Goal: Task Accomplishment & Management: Use online tool/utility

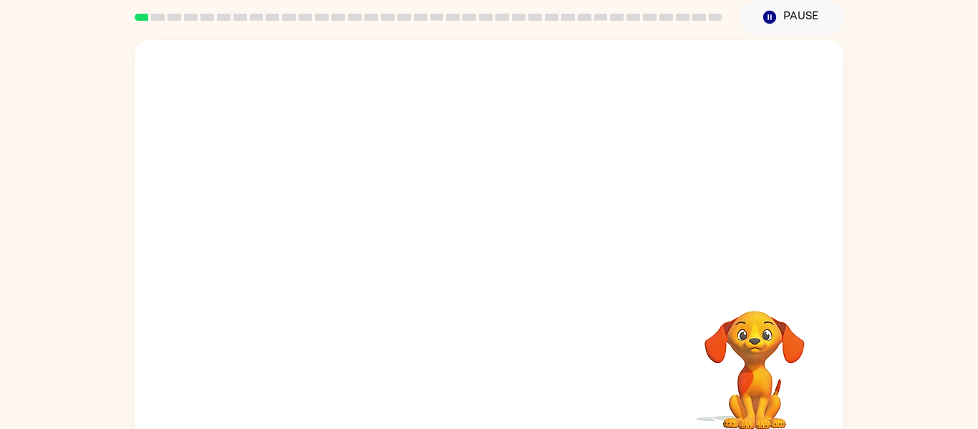
scroll to position [74, 0]
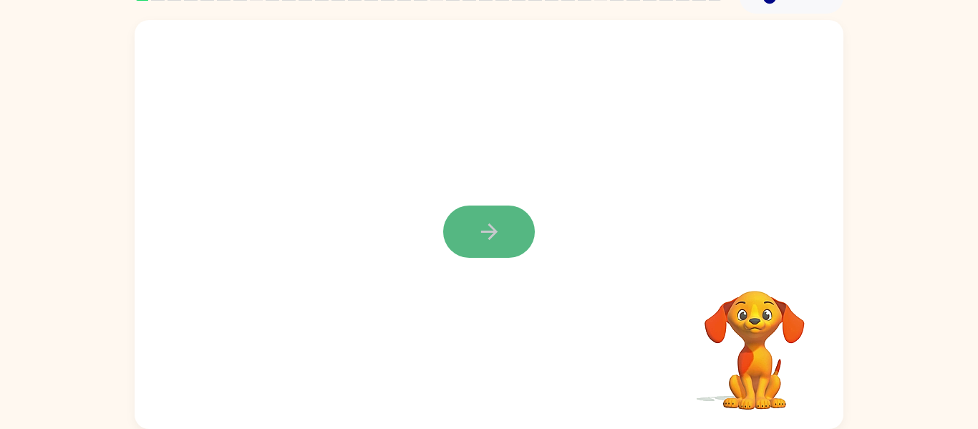
click at [481, 231] on icon "button" at bounding box center [489, 231] width 25 height 25
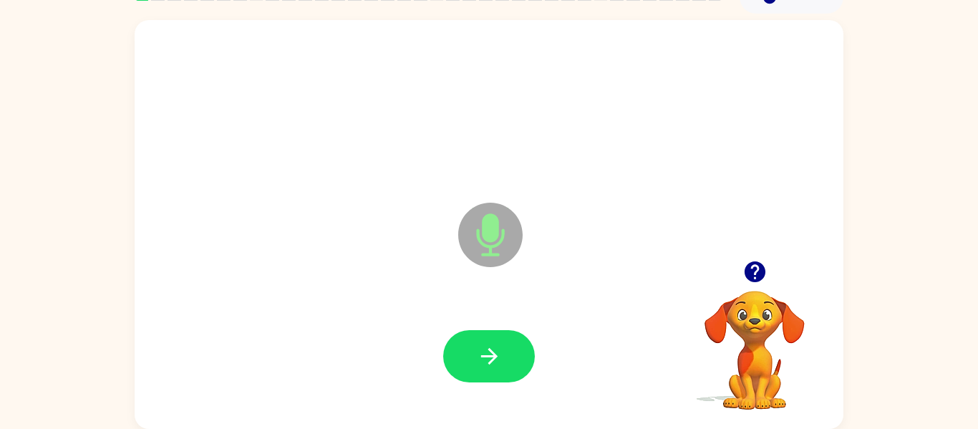
click at [751, 264] on icon "button" at bounding box center [754, 271] width 21 height 21
click at [463, 361] on button "button" at bounding box center [489, 356] width 92 height 52
click at [493, 239] on icon "Microphone The Microphone is here when it is your turn to talk" at bounding box center [562, 252] width 215 height 107
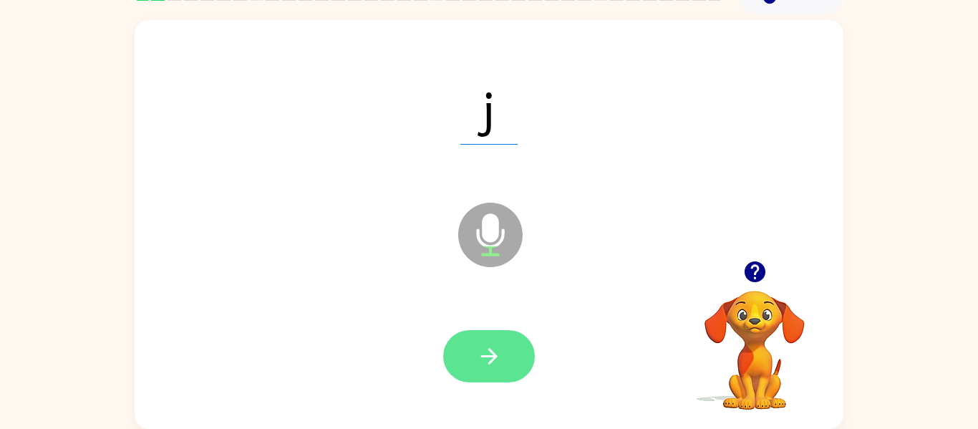
click at [471, 348] on button "button" at bounding box center [489, 356] width 92 height 52
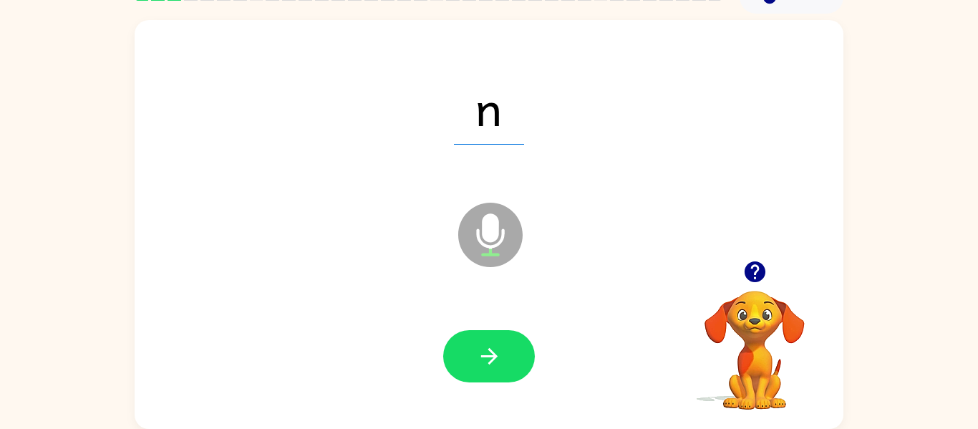
click at [471, 348] on button "button" at bounding box center [489, 356] width 92 height 52
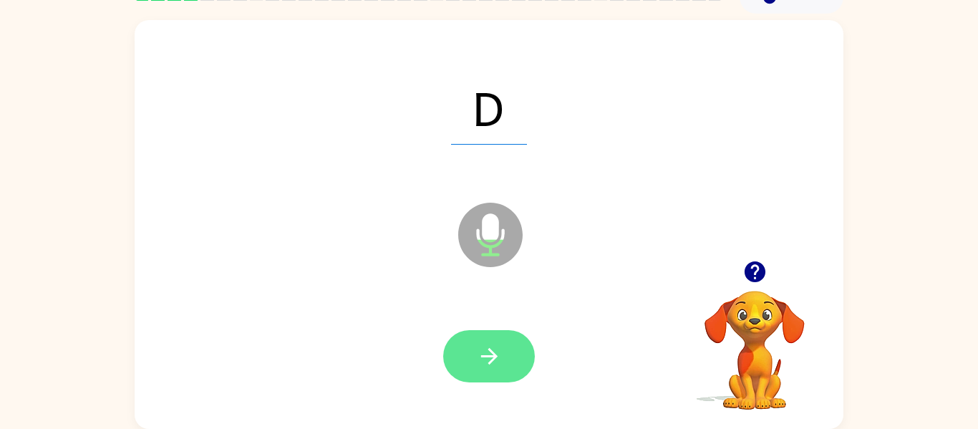
click at [504, 350] on button "button" at bounding box center [489, 356] width 92 height 52
click at [502, 352] on button "button" at bounding box center [489, 356] width 92 height 52
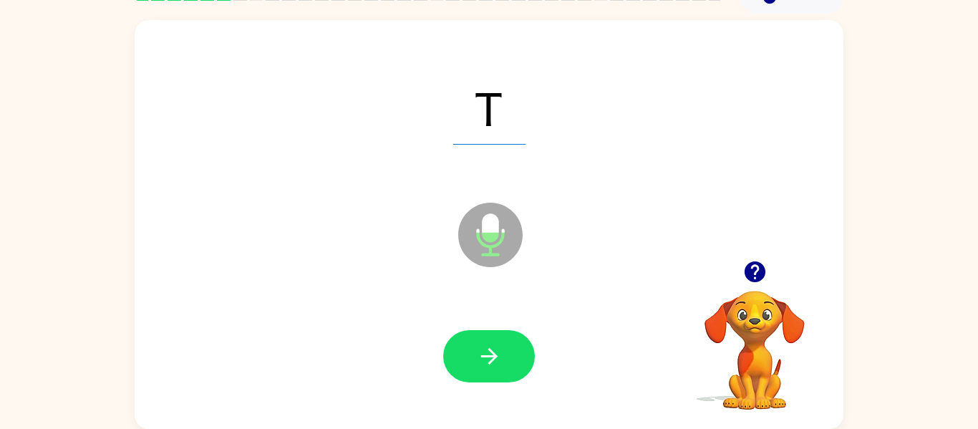
click at [502, 352] on button "button" at bounding box center [489, 356] width 92 height 52
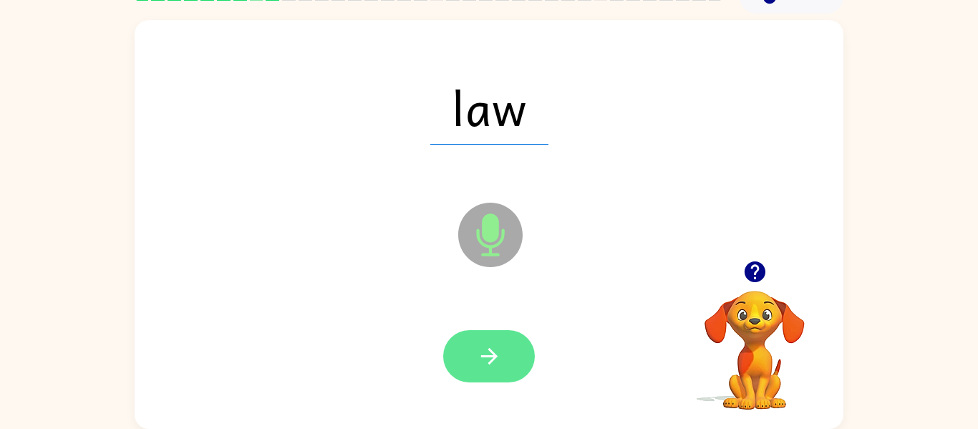
click at [502, 347] on button "button" at bounding box center [489, 356] width 92 height 52
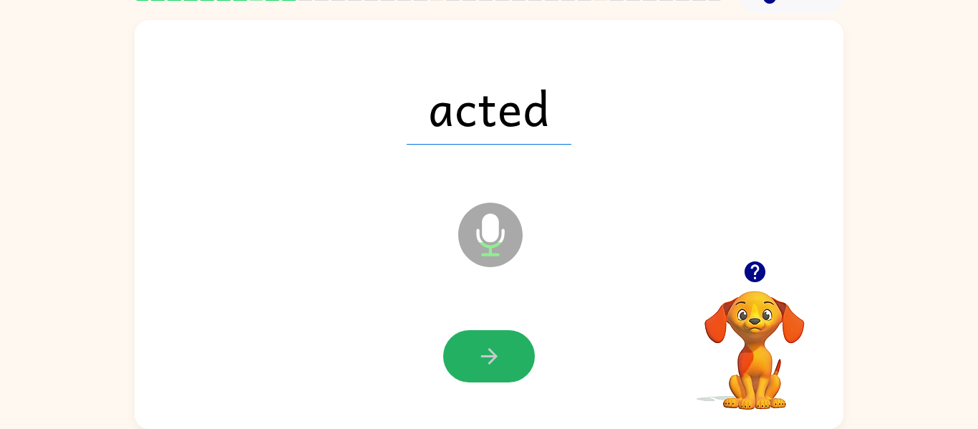
click at [502, 347] on button "button" at bounding box center [489, 356] width 92 height 52
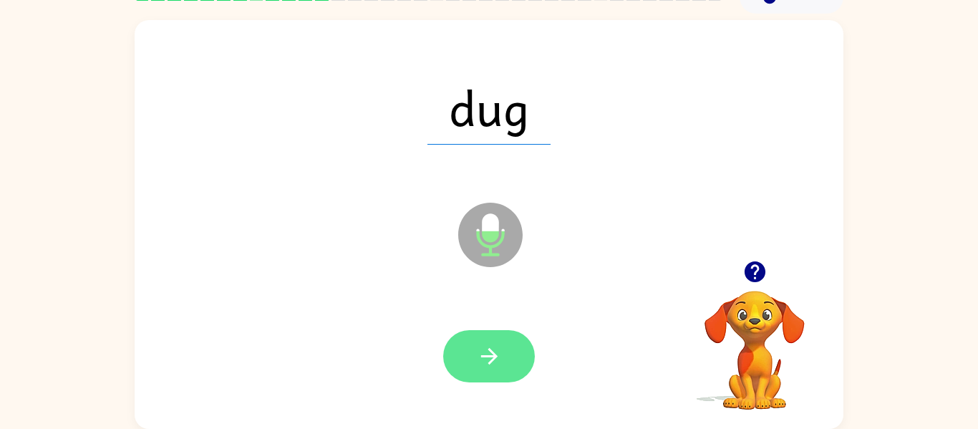
click at [497, 352] on icon "button" at bounding box center [489, 356] width 25 height 25
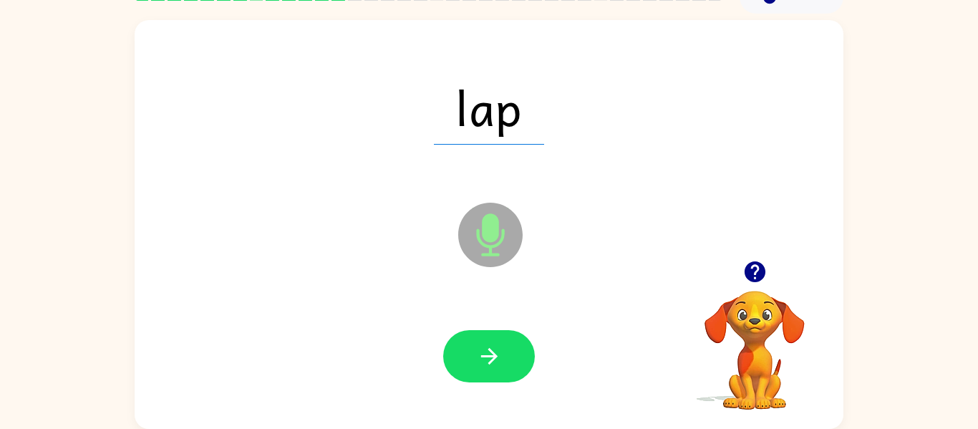
click at [497, 352] on icon "button" at bounding box center [489, 356] width 25 height 25
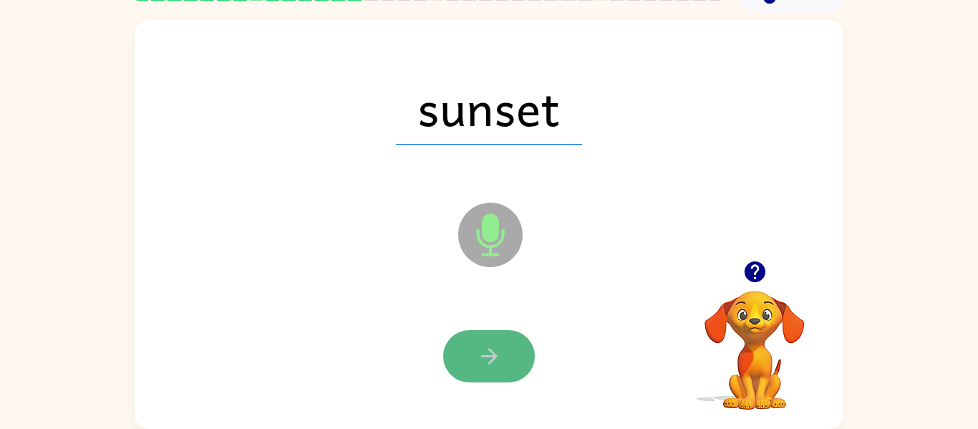
click at [496, 353] on icon "button" at bounding box center [489, 356] width 25 height 25
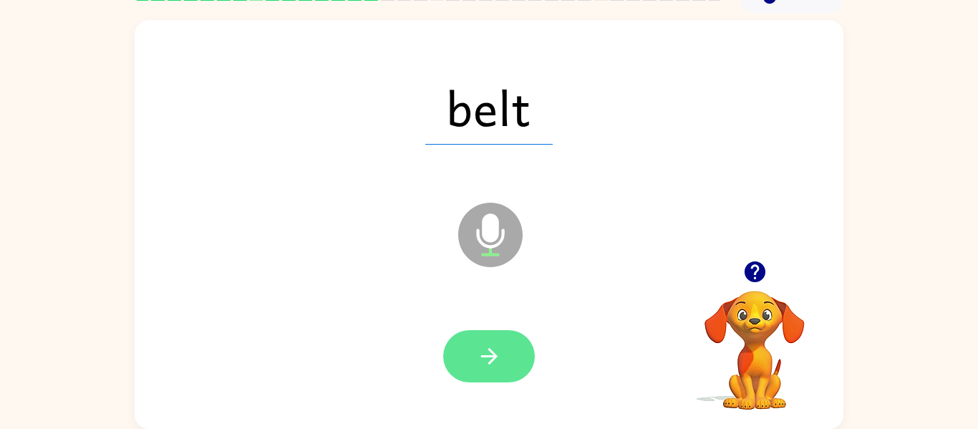
click at [467, 365] on button "button" at bounding box center [489, 356] width 92 height 52
click at [470, 365] on button "button" at bounding box center [489, 356] width 92 height 52
click at [453, 367] on button "button" at bounding box center [489, 356] width 92 height 52
click at [467, 366] on button "button" at bounding box center [489, 356] width 92 height 52
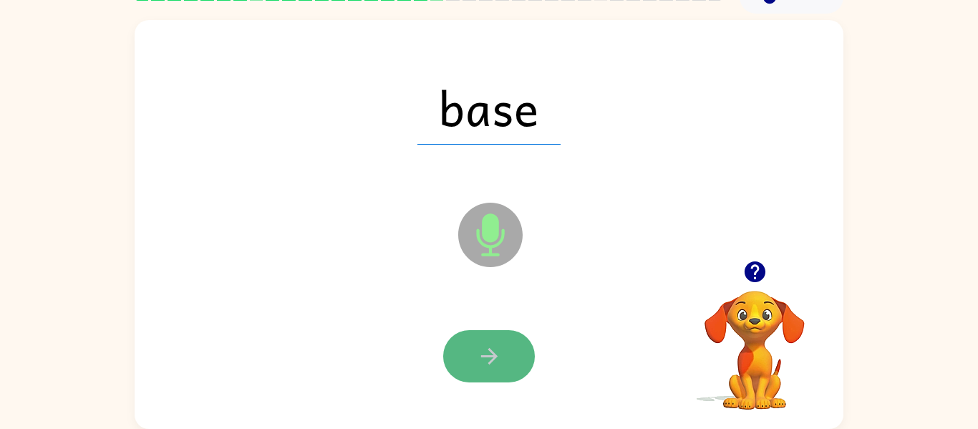
click at [470, 366] on button "button" at bounding box center [489, 356] width 92 height 52
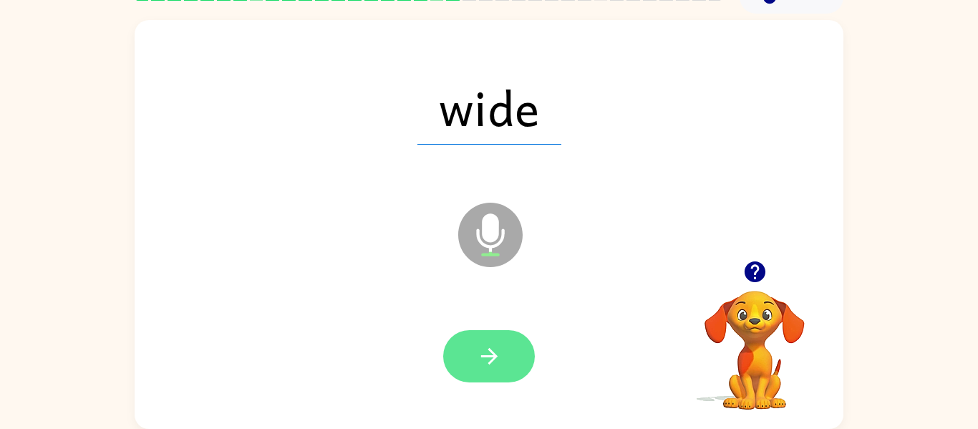
click at [483, 365] on icon "button" at bounding box center [489, 356] width 25 height 25
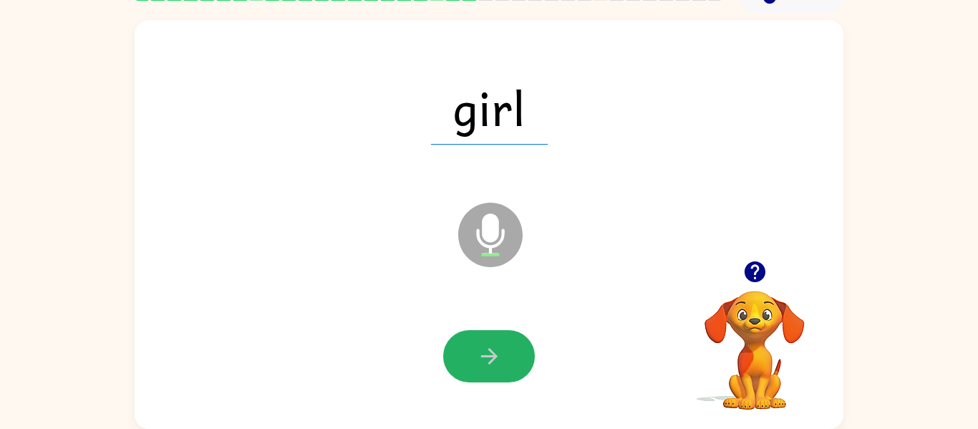
click at [483, 365] on icon "button" at bounding box center [489, 356] width 25 height 25
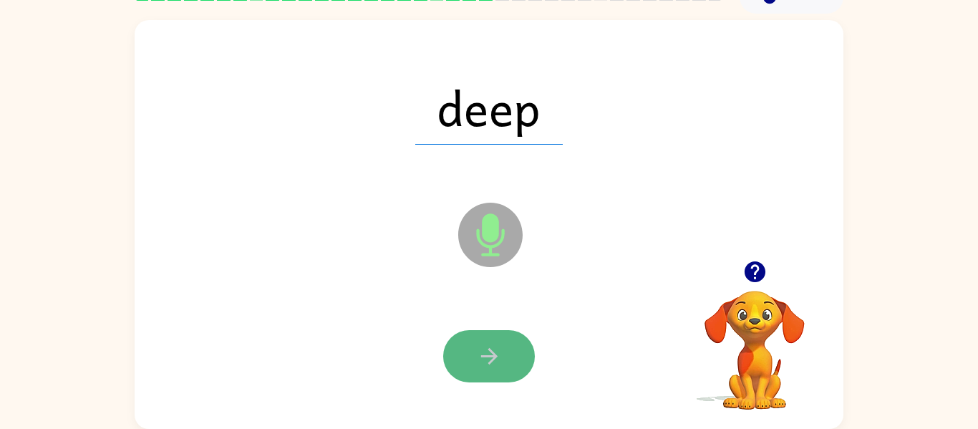
click at [485, 374] on button "button" at bounding box center [489, 356] width 92 height 52
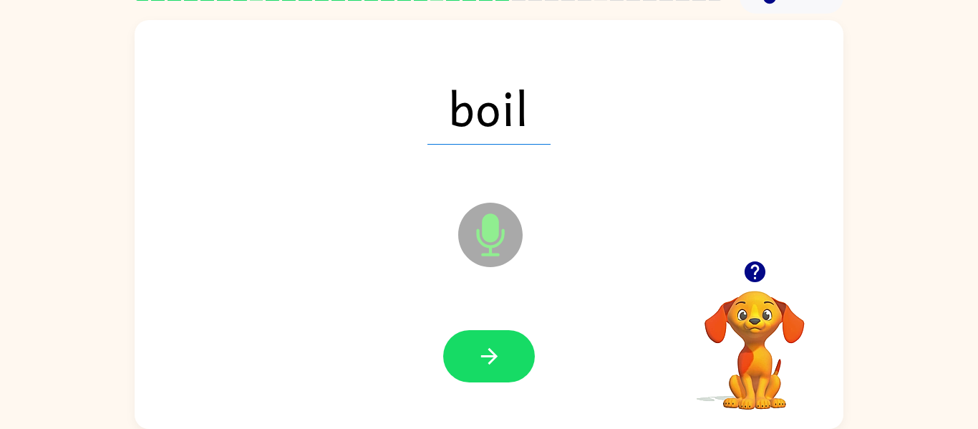
click at [485, 374] on button "button" at bounding box center [489, 356] width 92 height 52
click at [480, 385] on div at bounding box center [489, 356] width 680 height 117
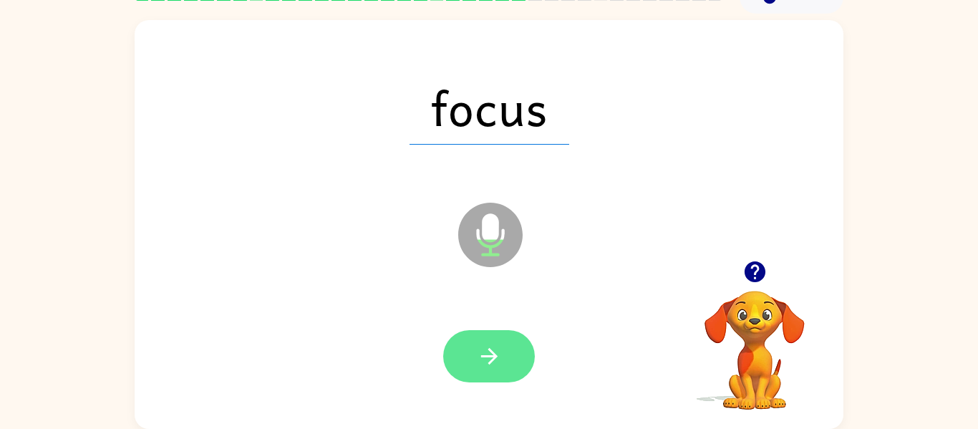
click at [480, 357] on icon "button" at bounding box center [489, 356] width 25 height 25
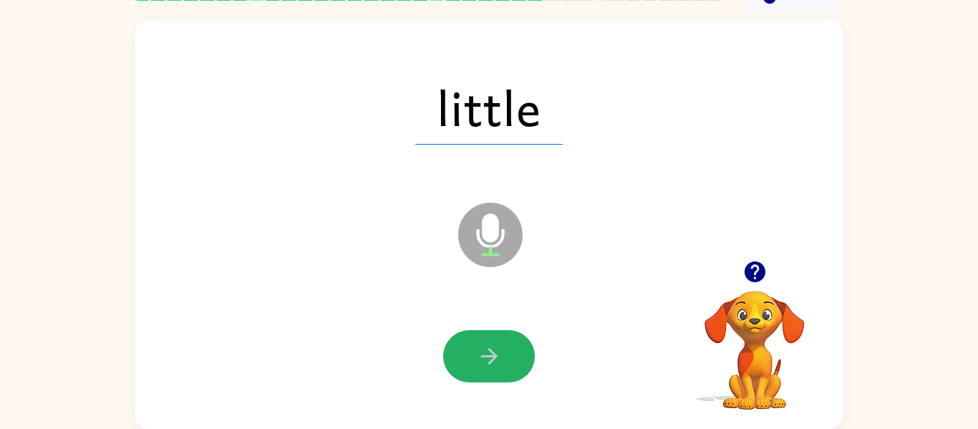
click at [480, 357] on icon "button" at bounding box center [489, 356] width 25 height 25
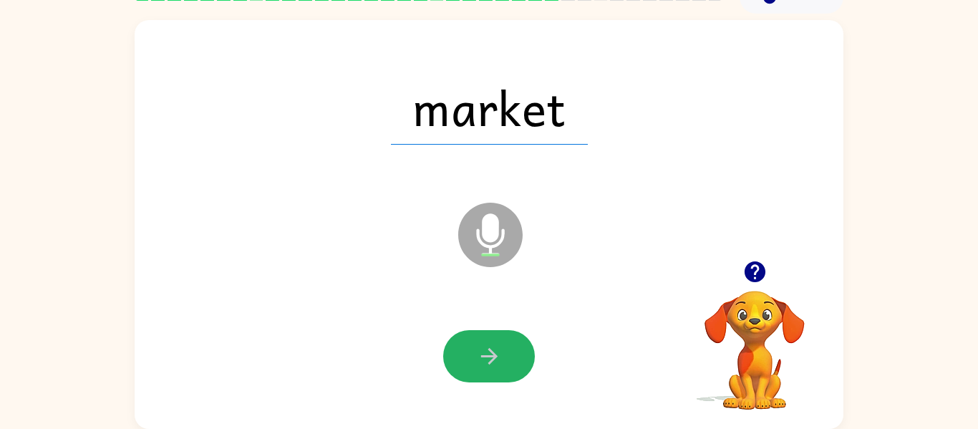
click at [480, 357] on icon "button" at bounding box center [489, 356] width 25 height 25
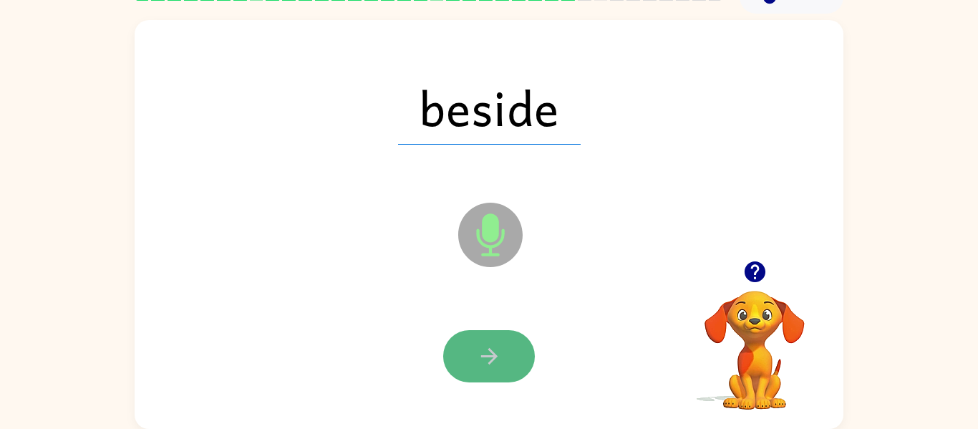
click at [506, 369] on button "button" at bounding box center [489, 356] width 92 height 52
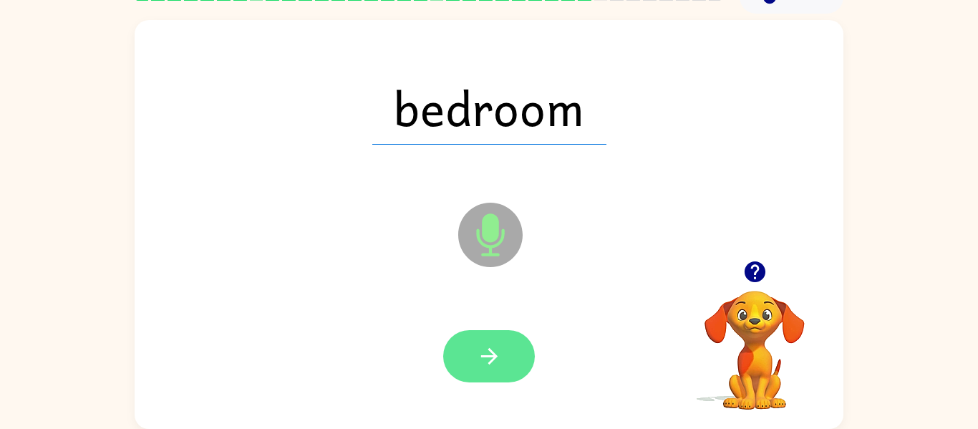
click at [506, 369] on button "button" at bounding box center [489, 356] width 92 height 52
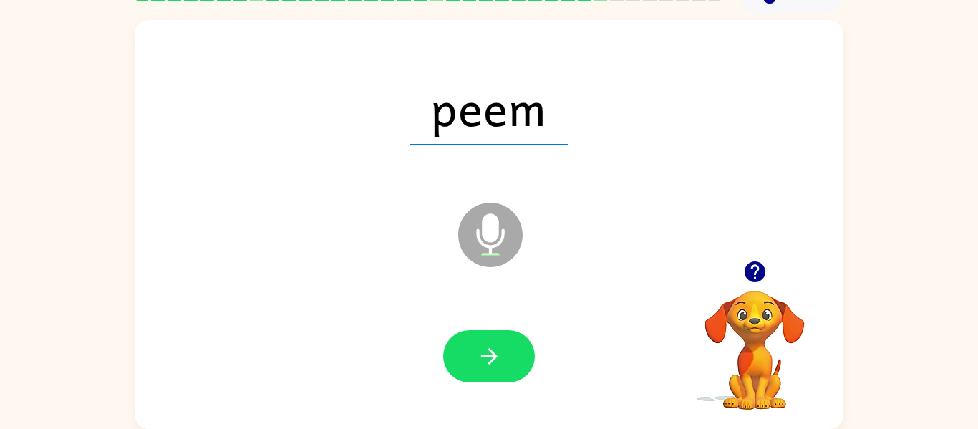
click at [506, 369] on button "button" at bounding box center [489, 356] width 92 height 52
click at [500, 385] on div at bounding box center [489, 356] width 680 height 117
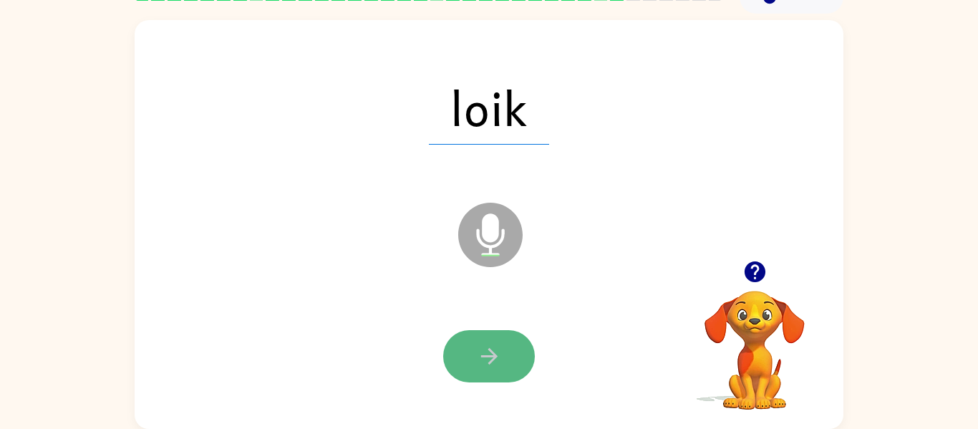
click at [478, 352] on icon "button" at bounding box center [489, 356] width 25 height 25
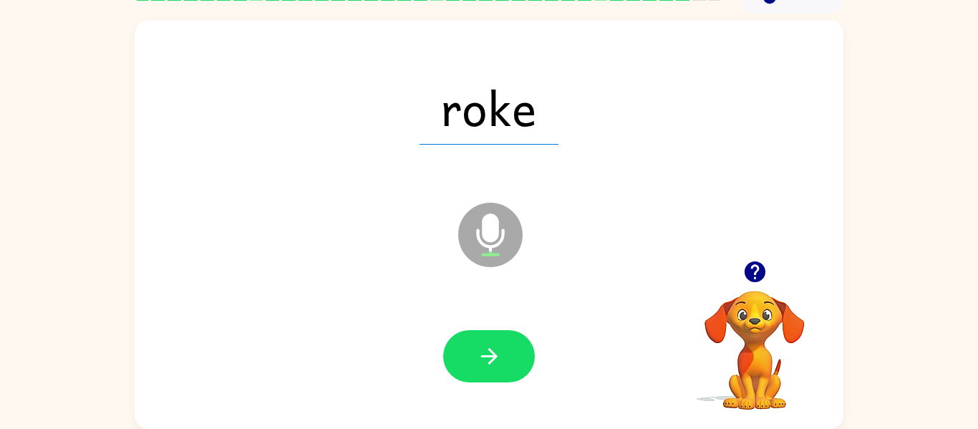
click at [478, 352] on icon "button" at bounding box center [489, 356] width 25 height 25
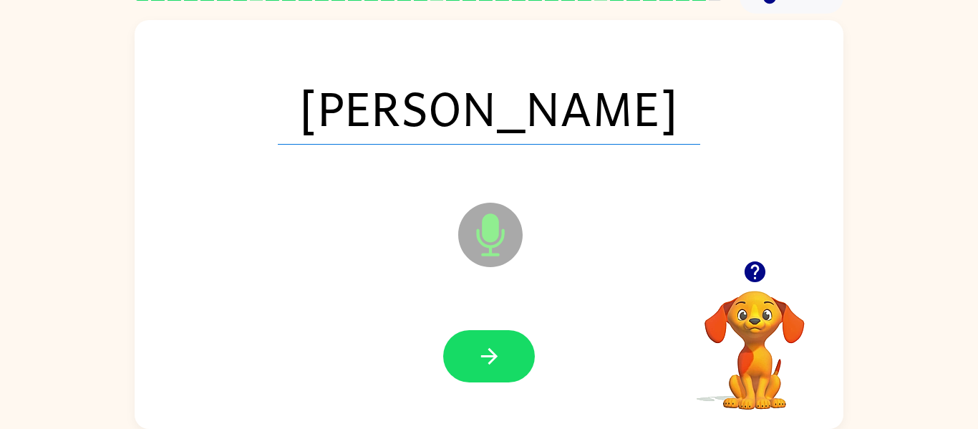
click at [478, 352] on icon "button" at bounding box center [489, 356] width 25 height 25
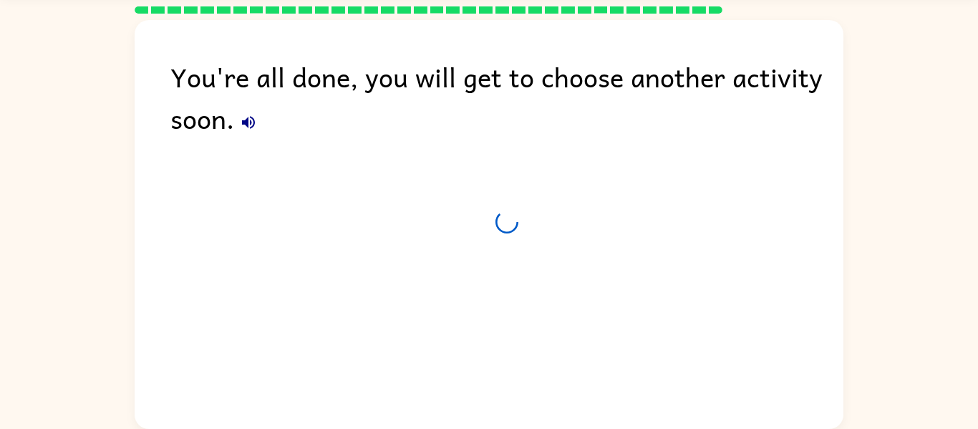
scroll to position [49, 0]
